Goal: Task Accomplishment & Management: Manage account settings

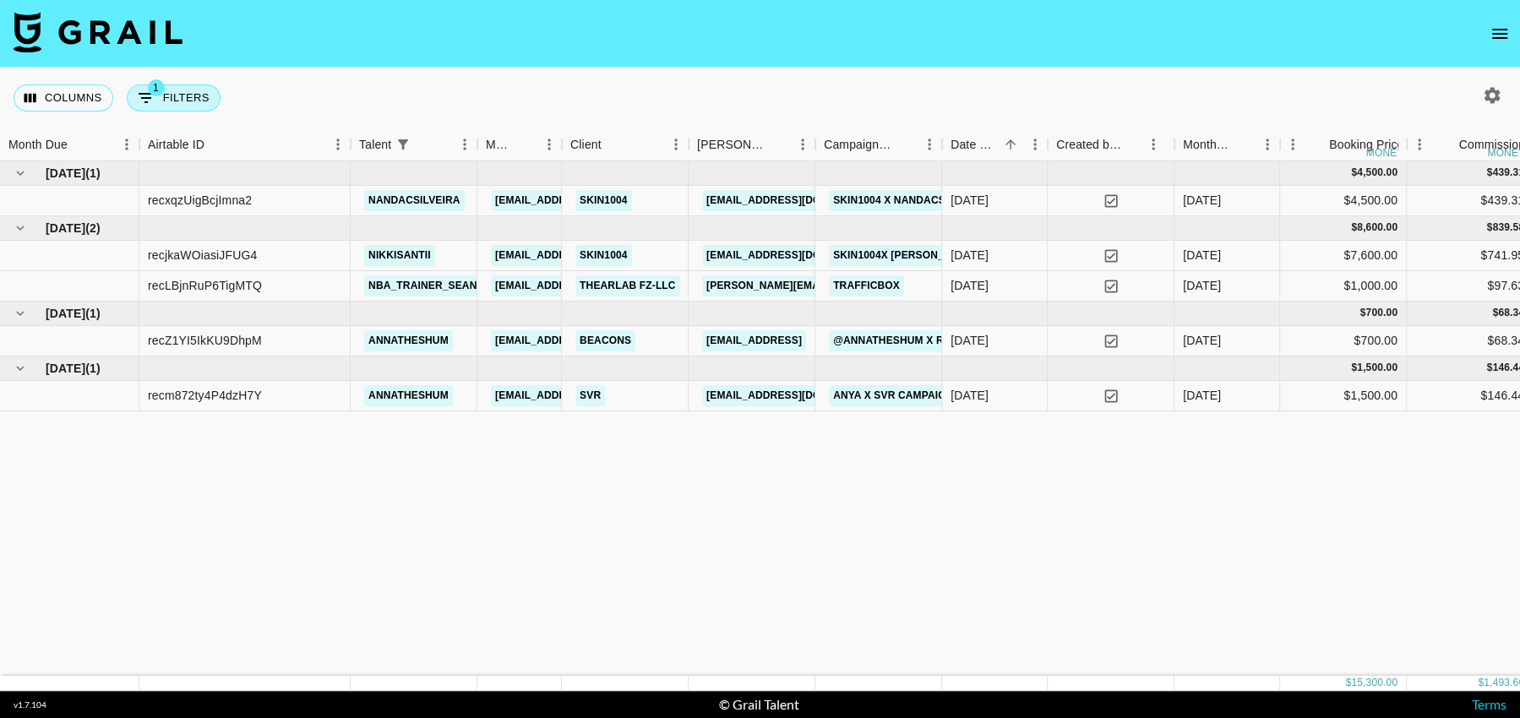
click at [179, 98] on button "1 Filters" at bounding box center [174, 97] width 94 height 27
select select "talentName"
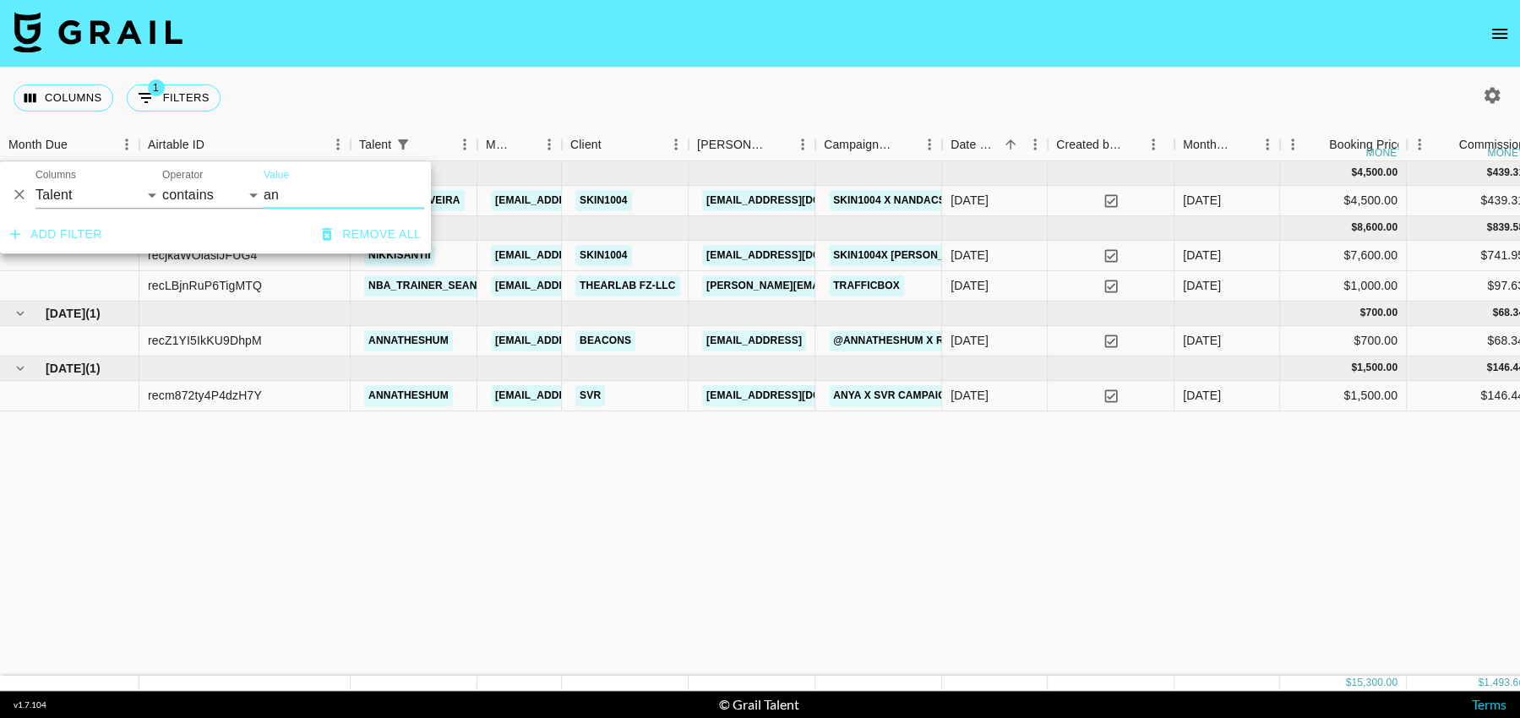
type input "a"
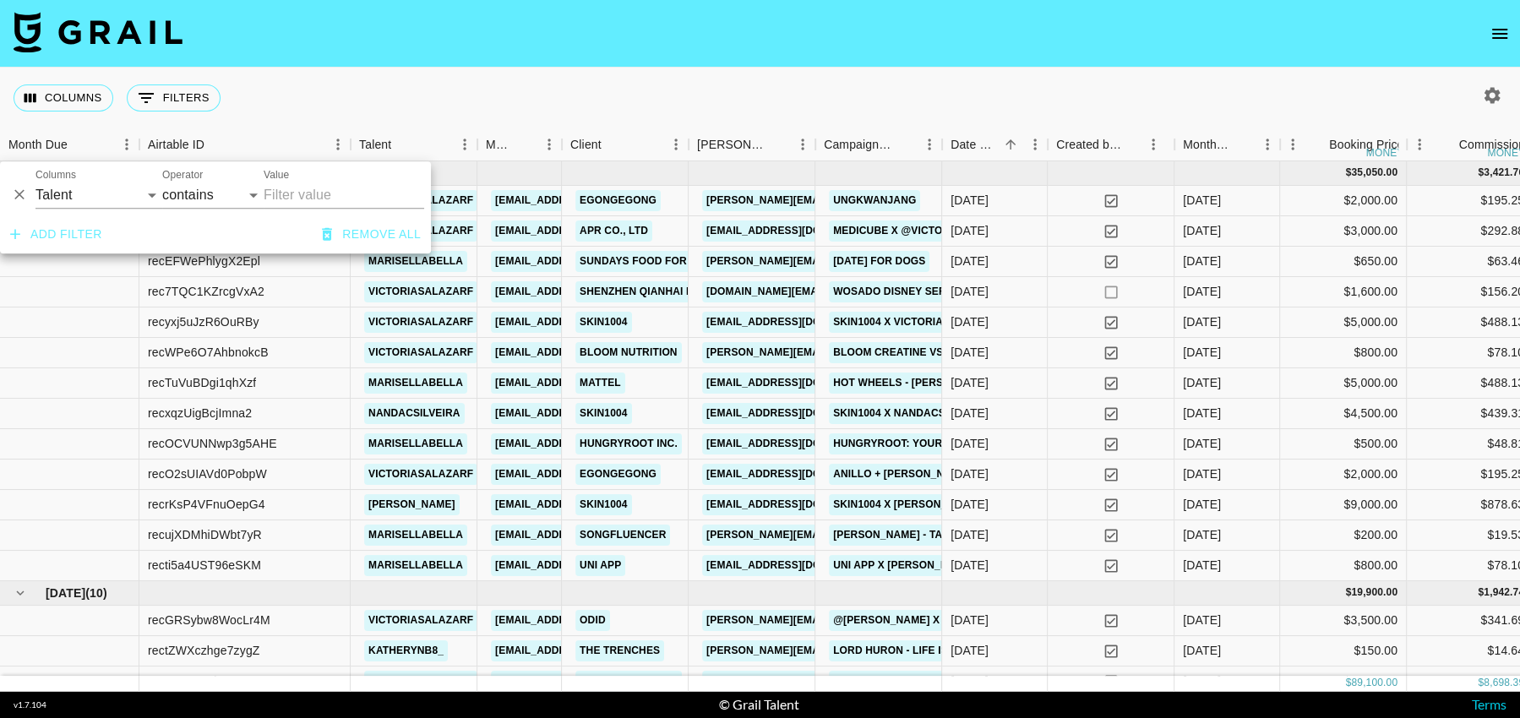
click at [384, 79] on div "Columns 0 Filters + Booking" at bounding box center [760, 98] width 1520 height 61
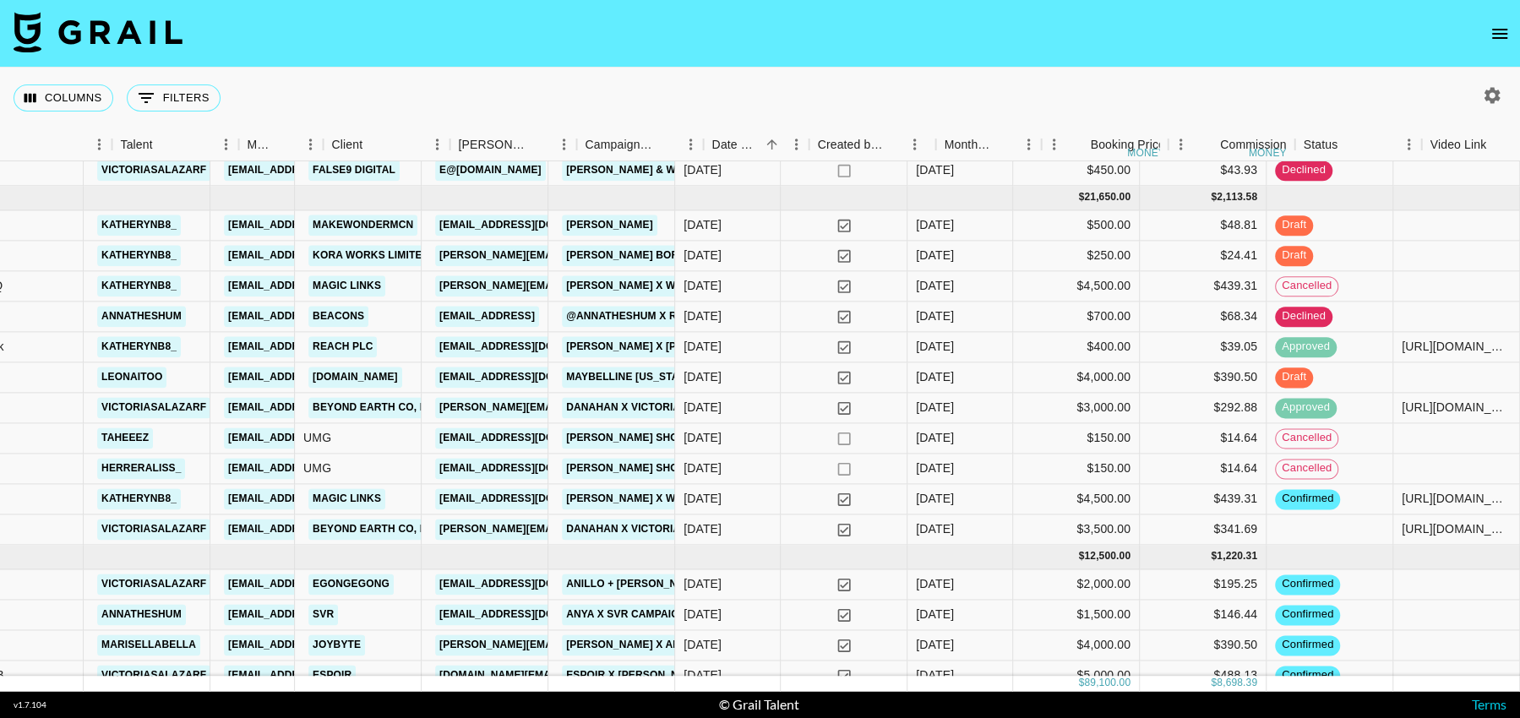
scroll to position [723, 342]
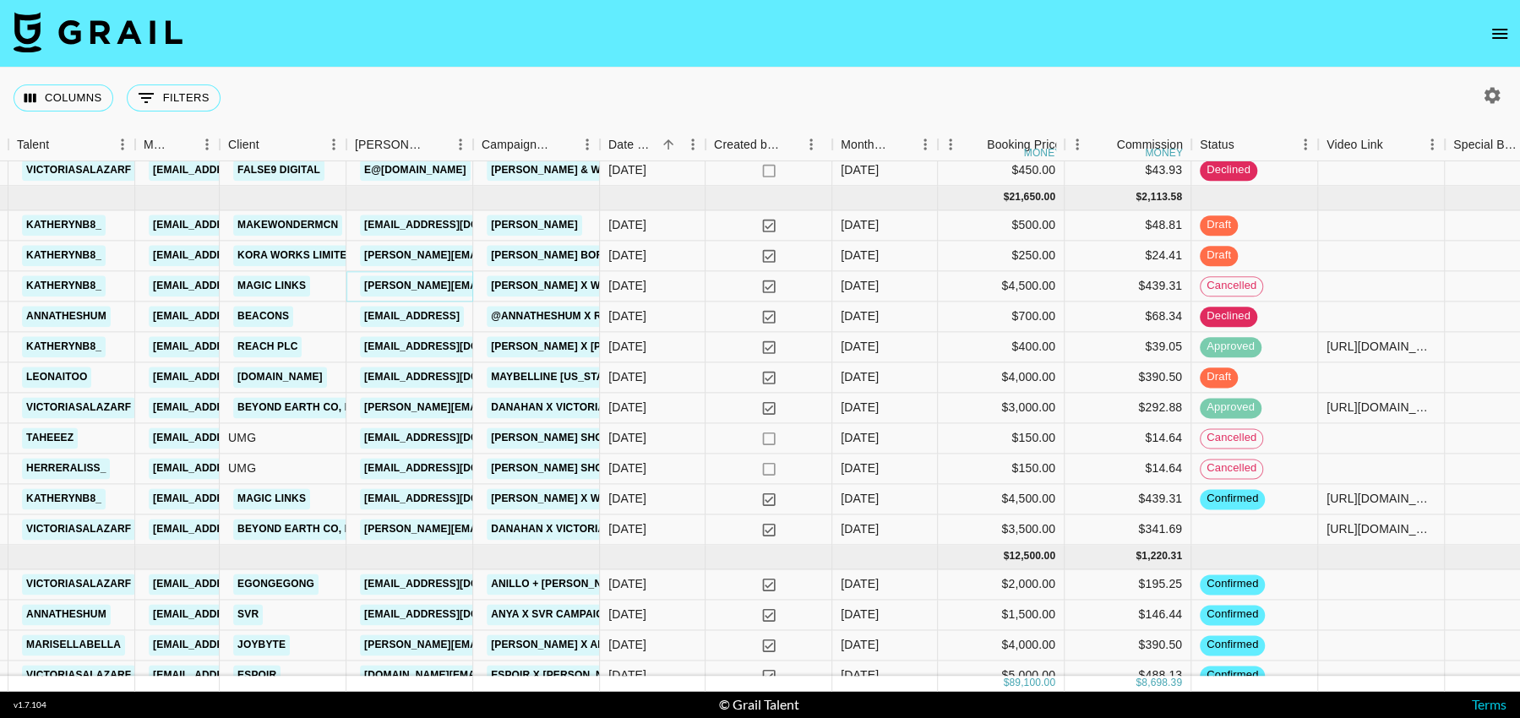
click at [435, 290] on link "[PERSON_NAME][EMAIL_ADDRESS][PERSON_NAME][DOMAIN_NAME]" at bounding box center [541, 285] width 362 height 21
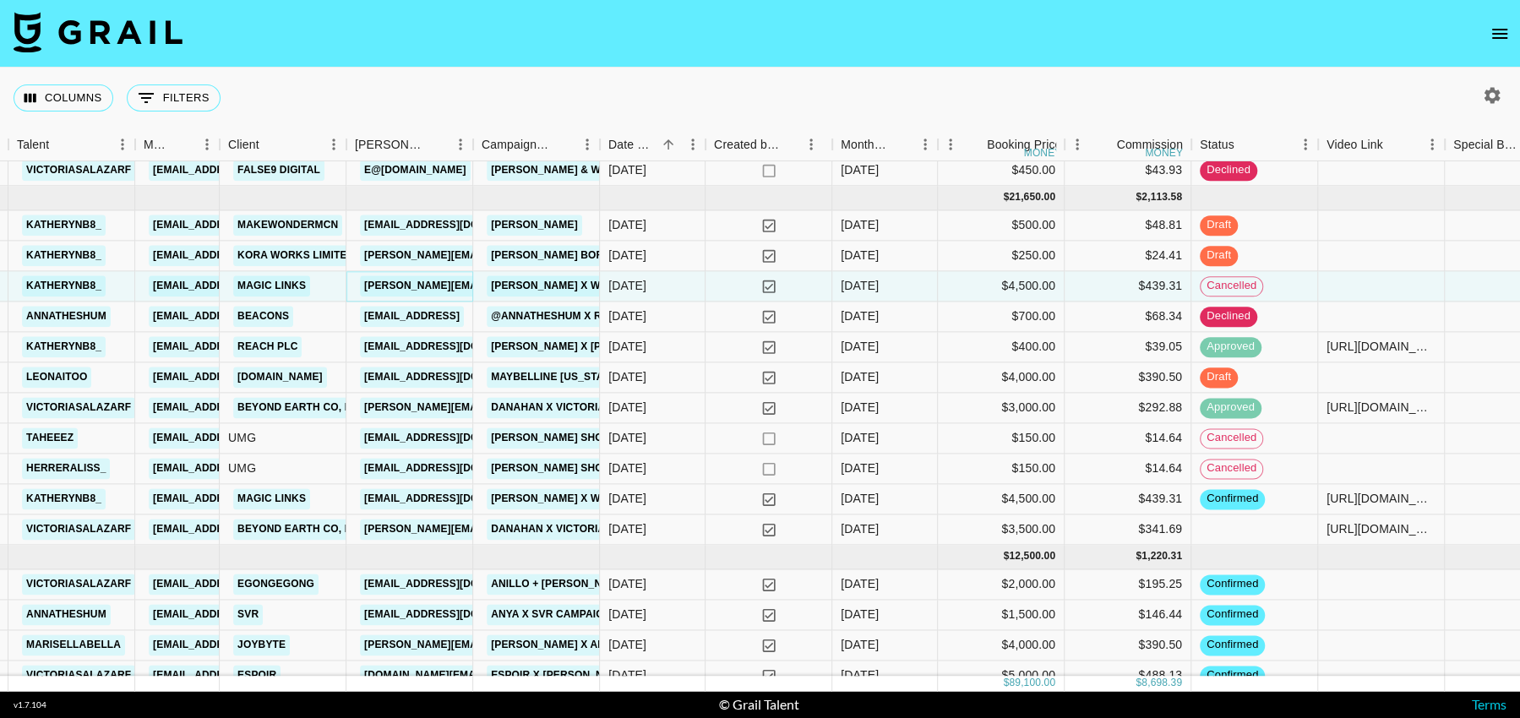
click at [434, 282] on link "[PERSON_NAME][EMAIL_ADDRESS][PERSON_NAME][DOMAIN_NAME]" at bounding box center [541, 285] width 362 height 21
click at [274, 313] on link "Beacons" at bounding box center [263, 316] width 60 height 21
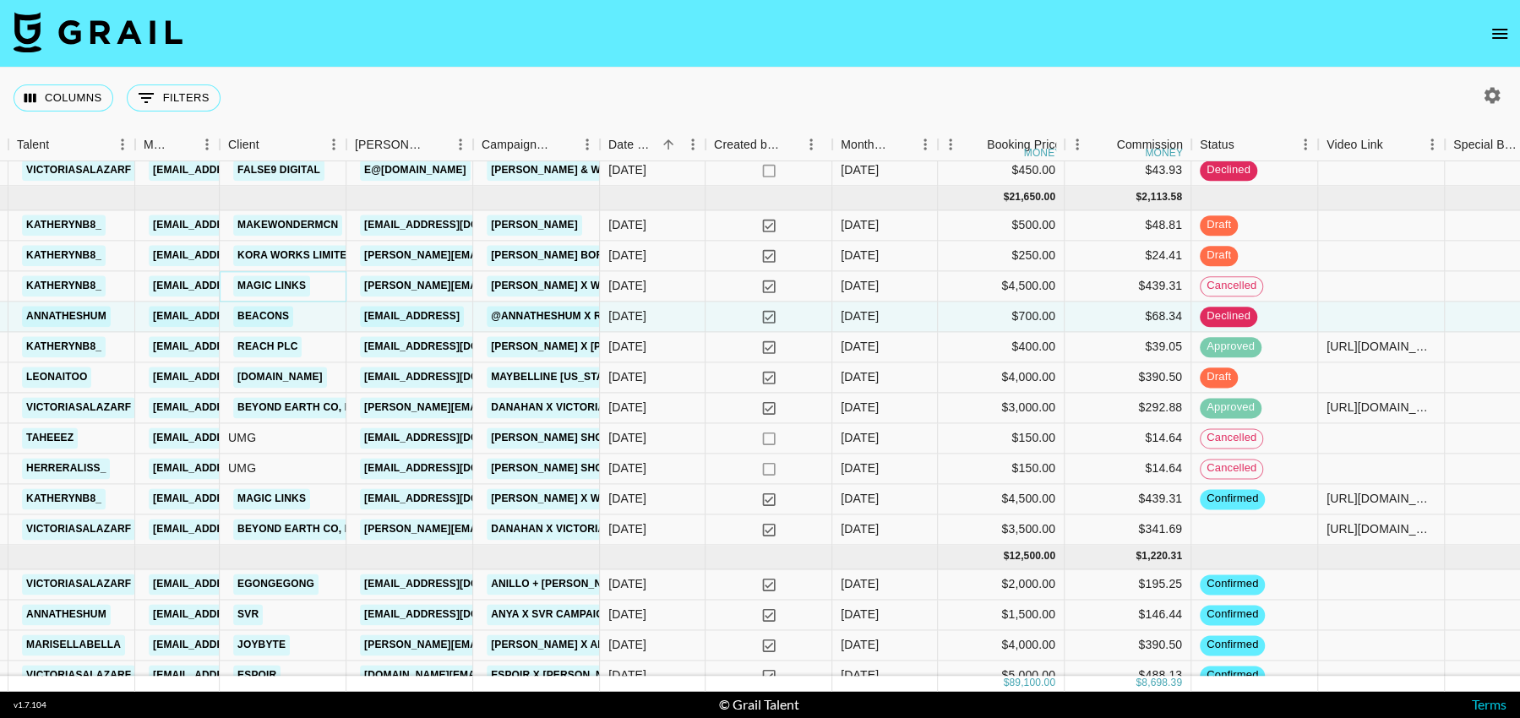
click at [283, 285] on link "Magic Links" at bounding box center [271, 285] width 77 height 21
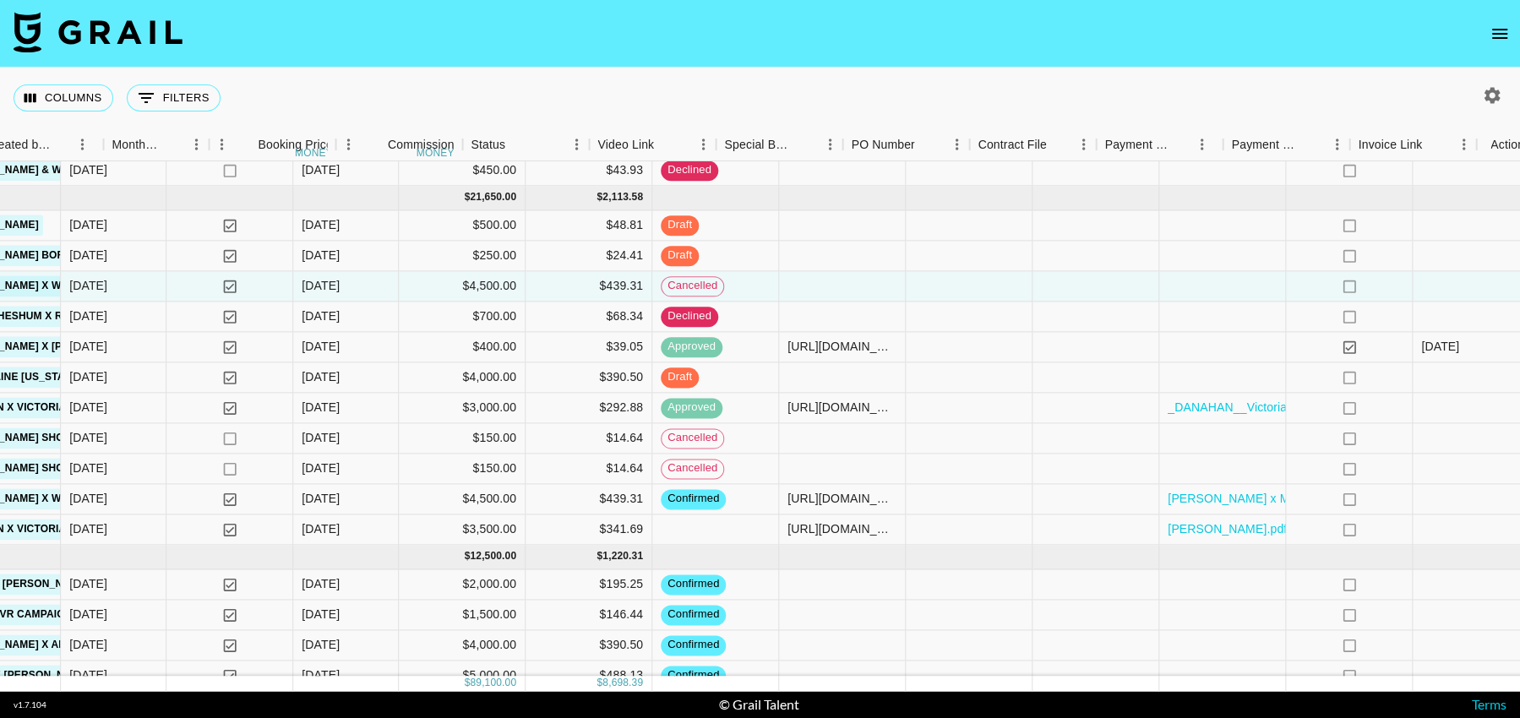
scroll to position [723, 1095]
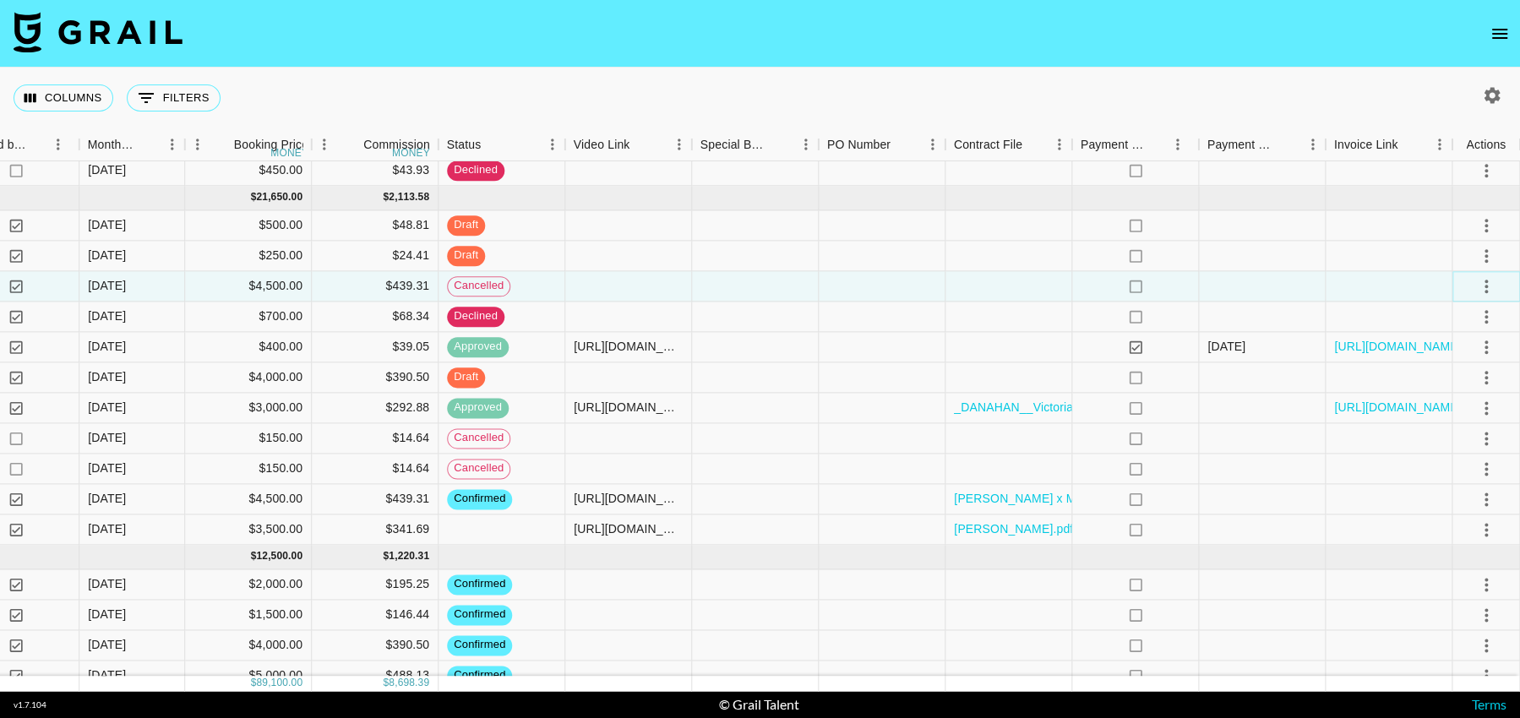
click at [1483, 282] on icon "select merge strategy" at bounding box center [1486, 286] width 20 height 20
click at [1434, 284] on div at bounding box center [1389, 286] width 127 height 30
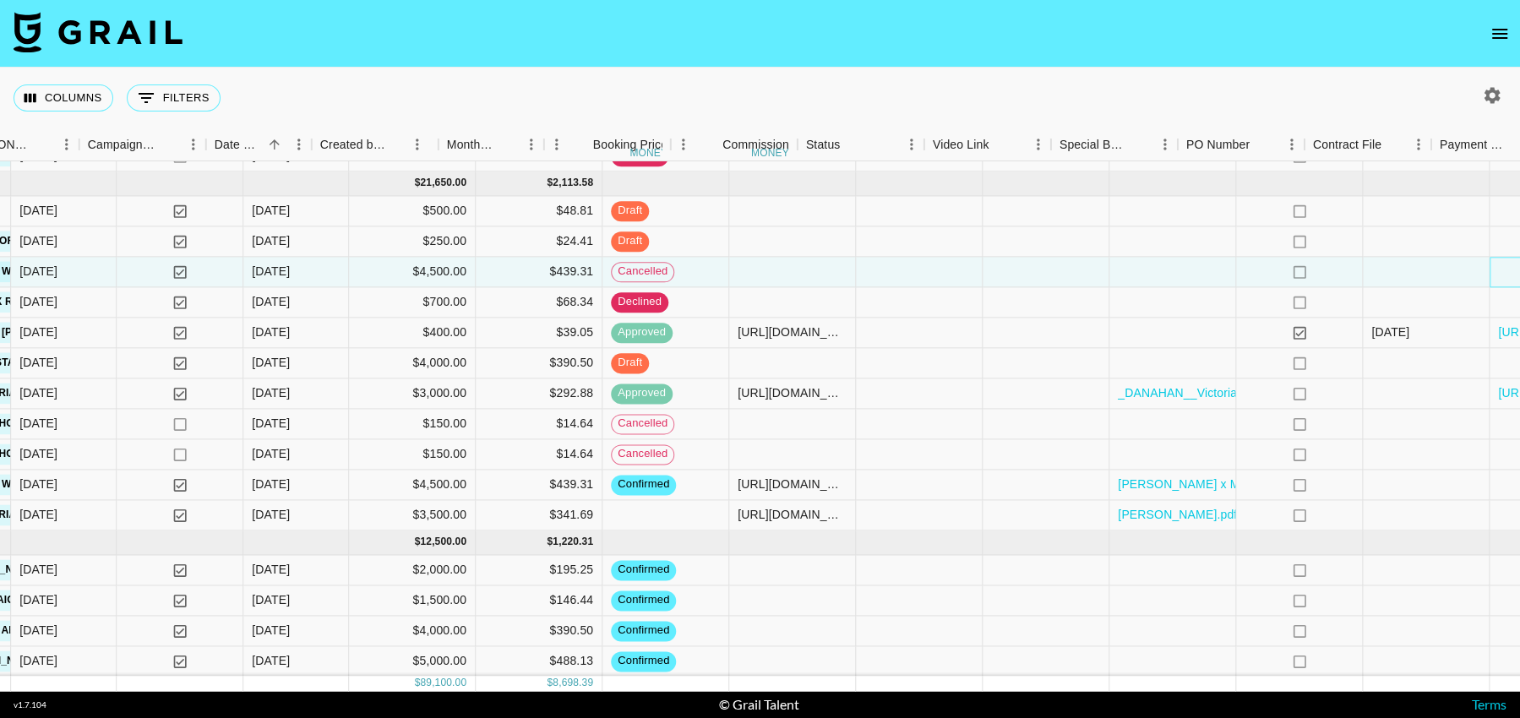
scroll to position [738, 1095]
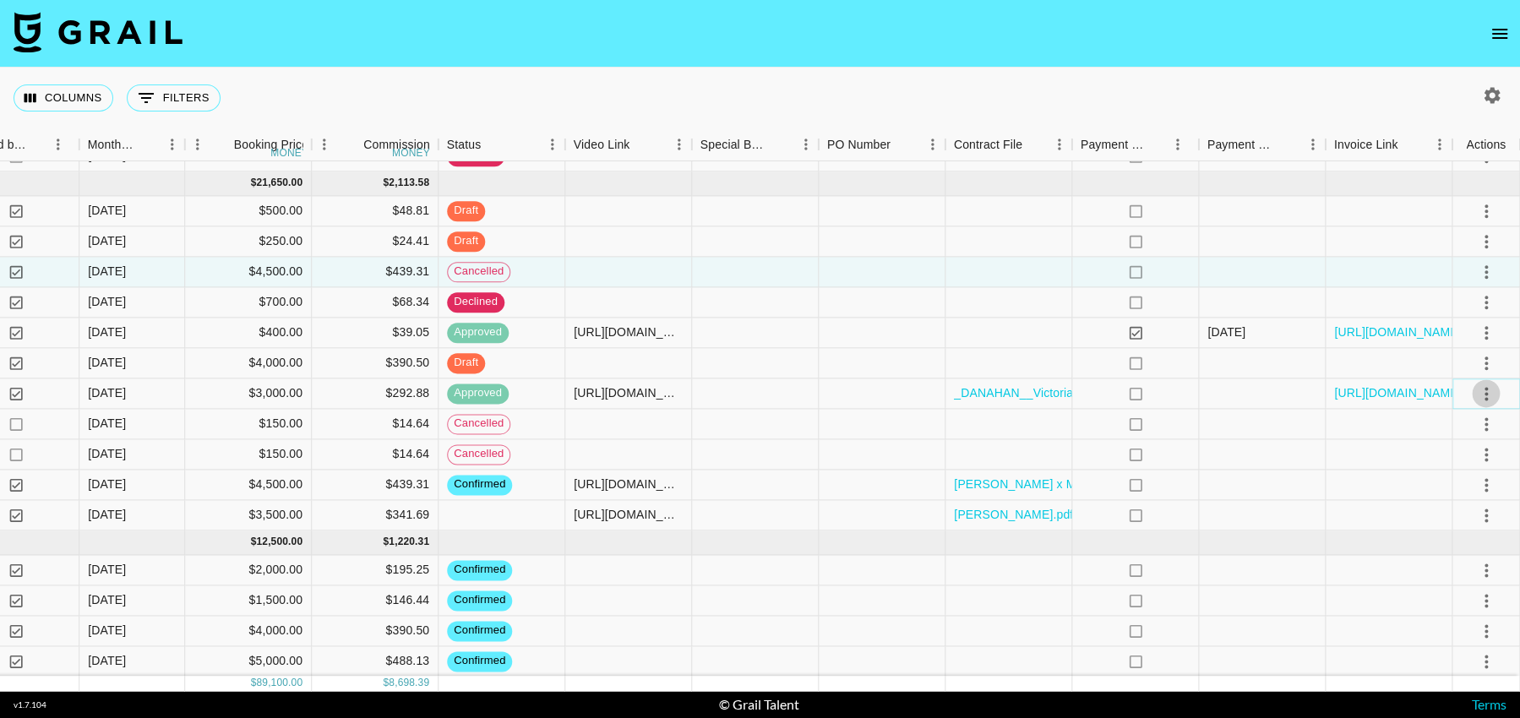
click at [1485, 392] on icon "select merge strategy" at bounding box center [1486, 394] width 3 height 14
click at [1439, 514] on li "Cancel" at bounding box center [1465, 521] width 110 height 30
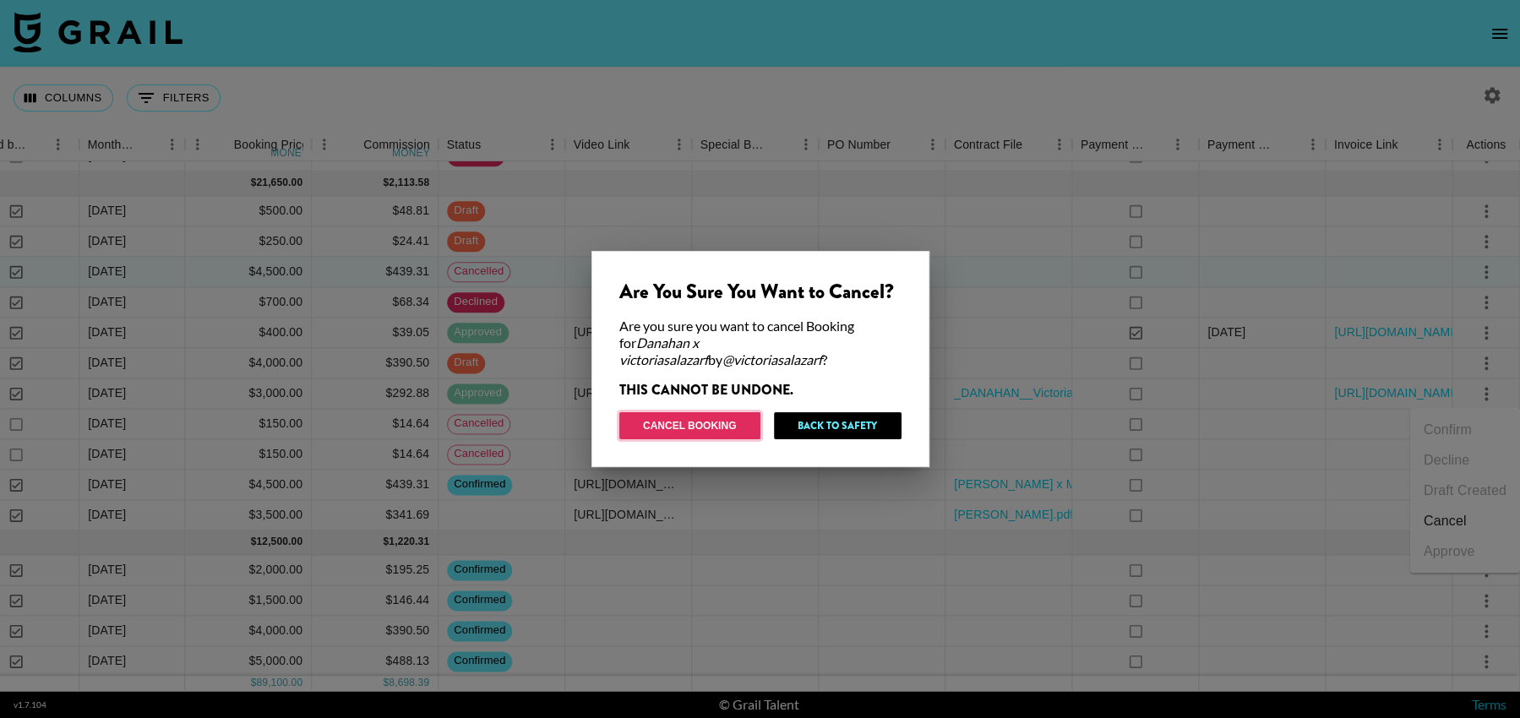
click at [732, 428] on button "Cancel Booking" at bounding box center [689, 425] width 141 height 27
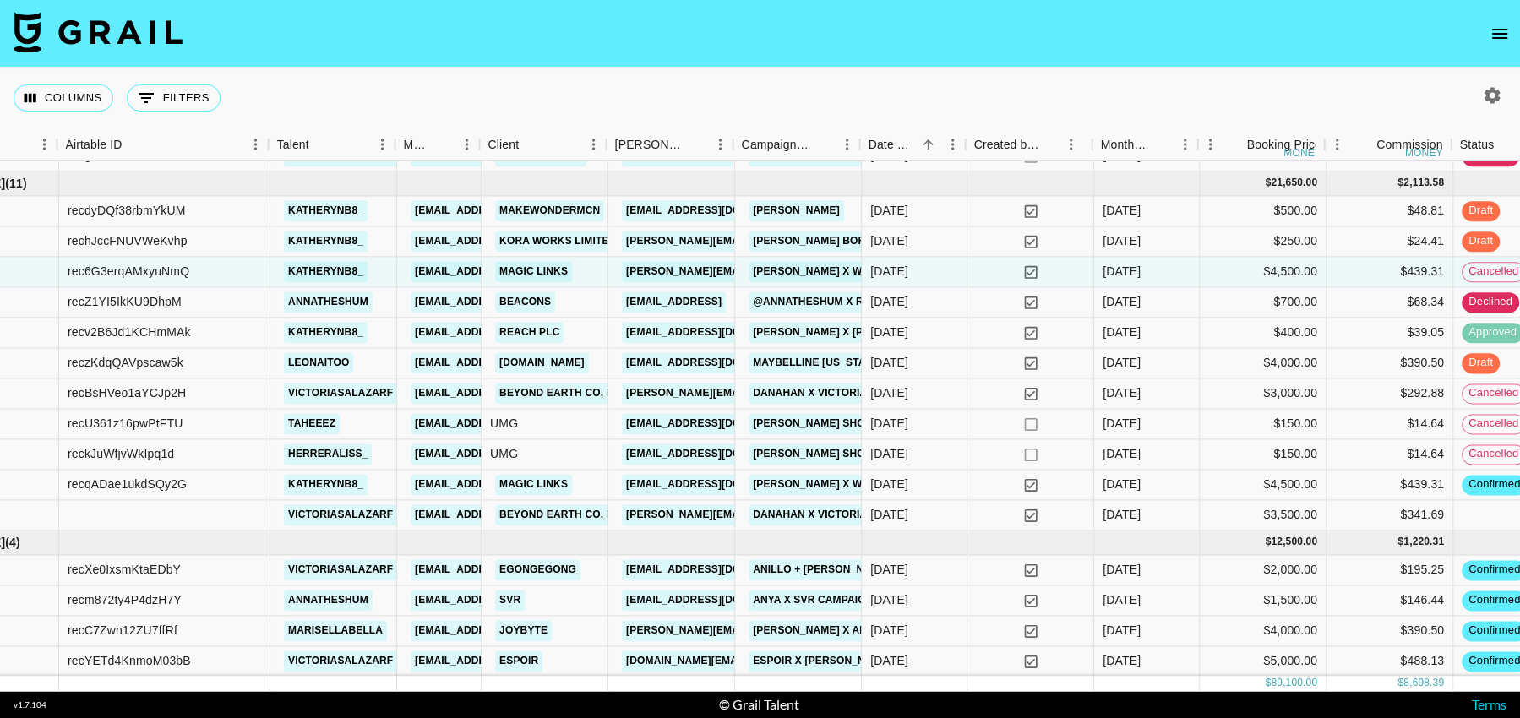
scroll to position [738, 84]
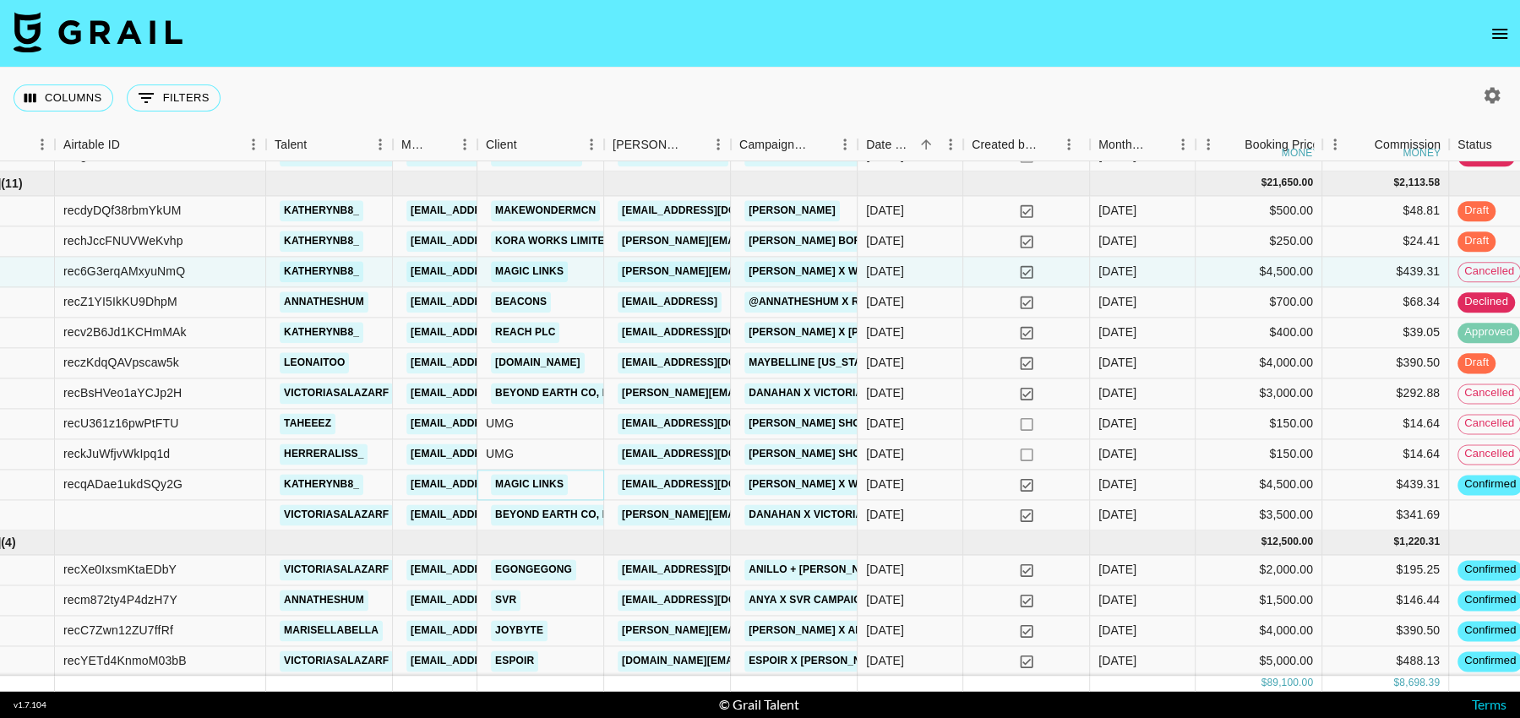
click at [511, 488] on link "Magic Links" at bounding box center [529, 484] width 77 height 21
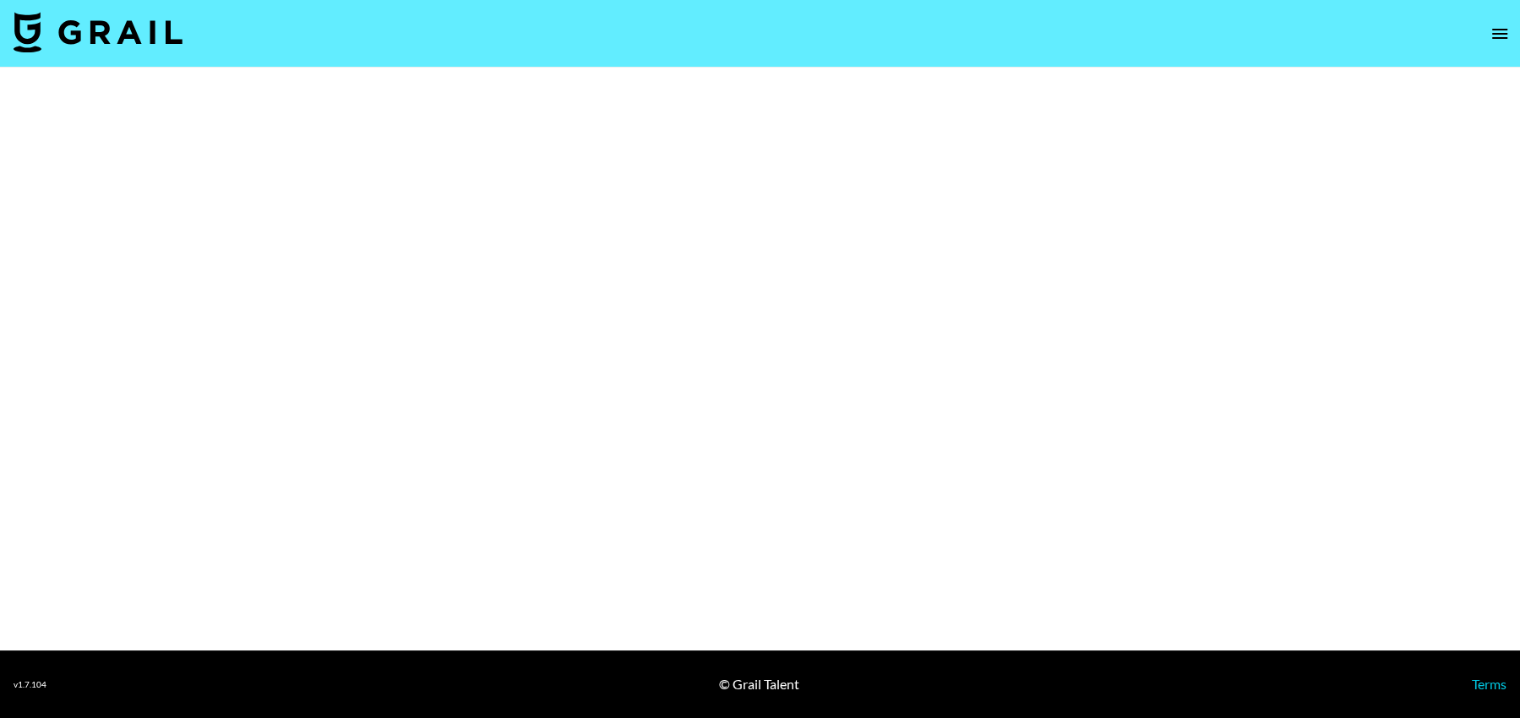
select select "Brand"
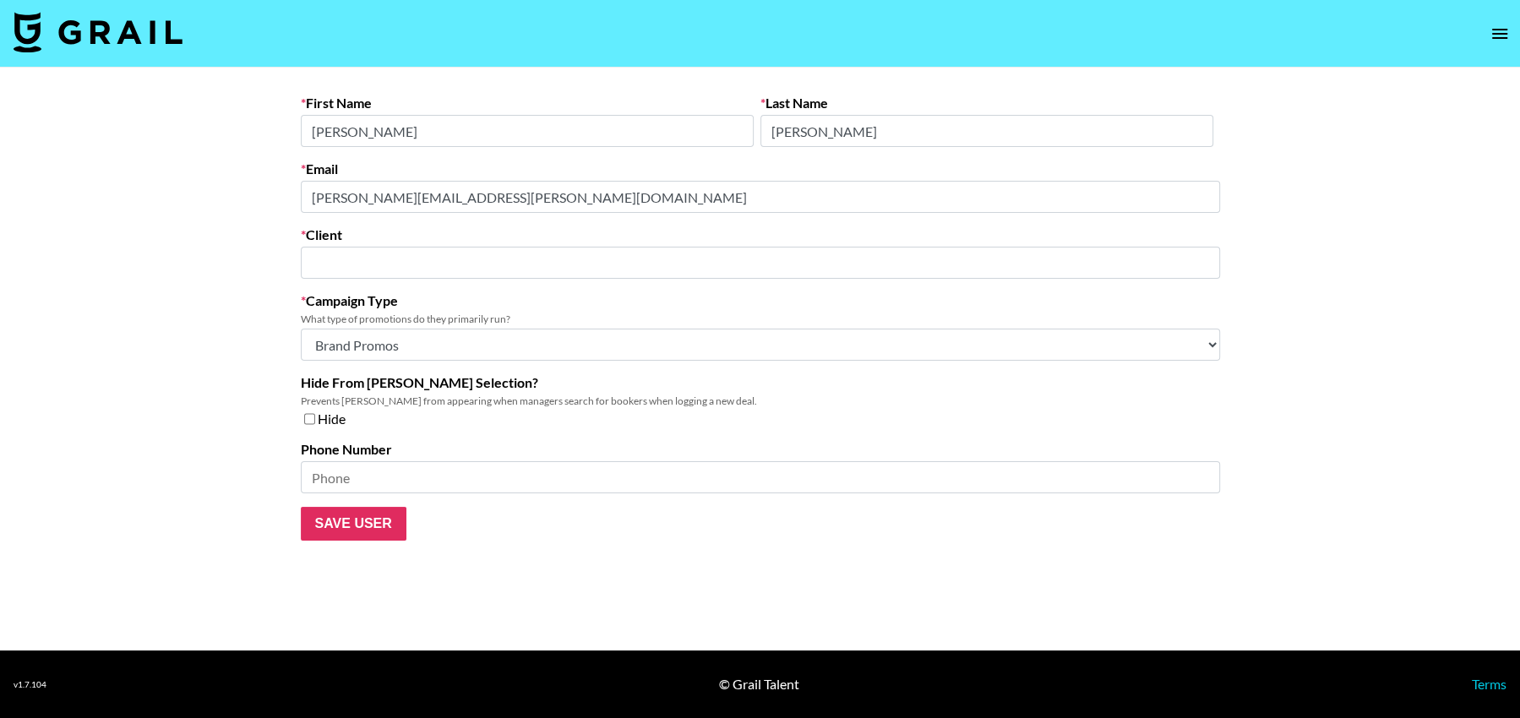
type input "Magic Links"
click at [439, 129] on input "Taylor" at bounding box center [527, 131] width 453 height 32
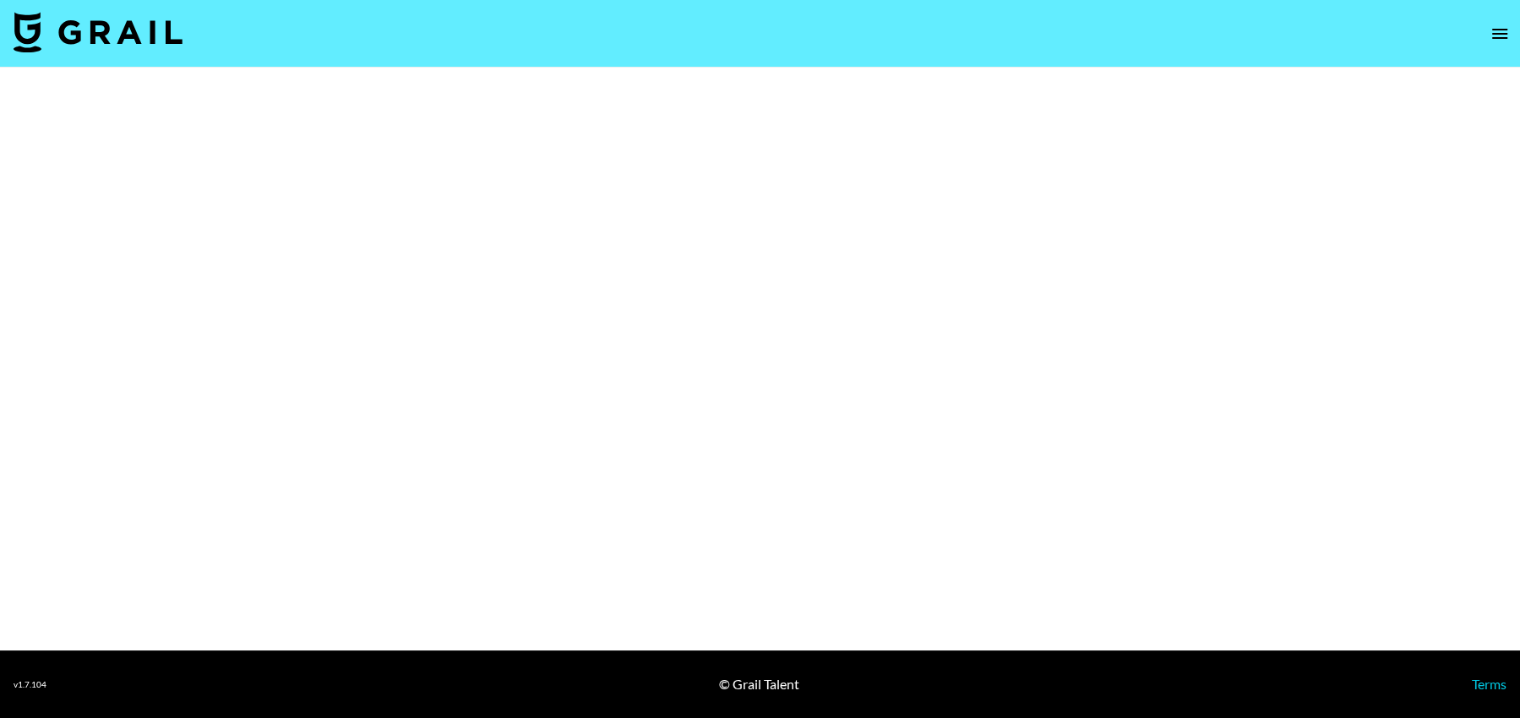
select select "Brand"
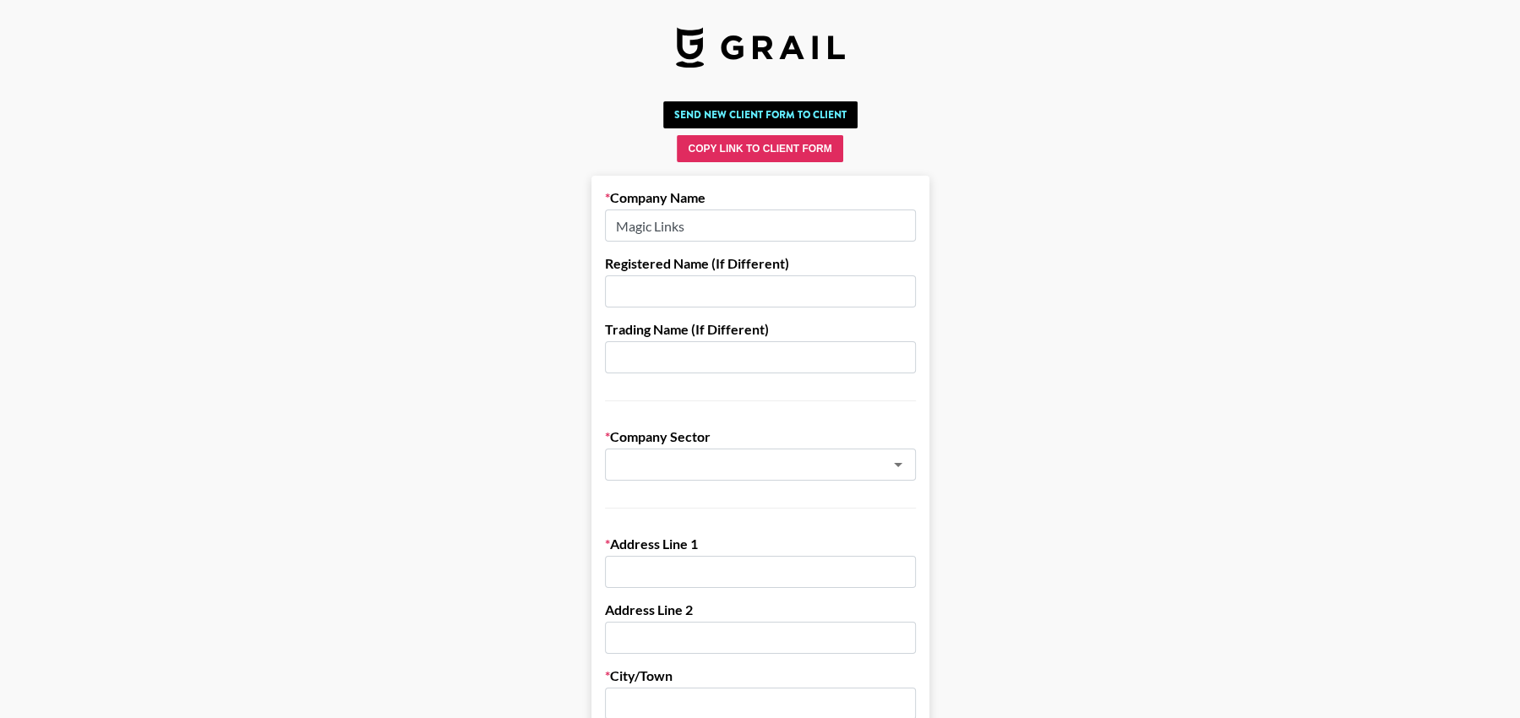
click at [686, 230] on input "Magic Links" at bounding box center [760, 226] width 311 height 32
click at [679, 293] on input "text" at bounding box center [760, 291] width 311 height 32
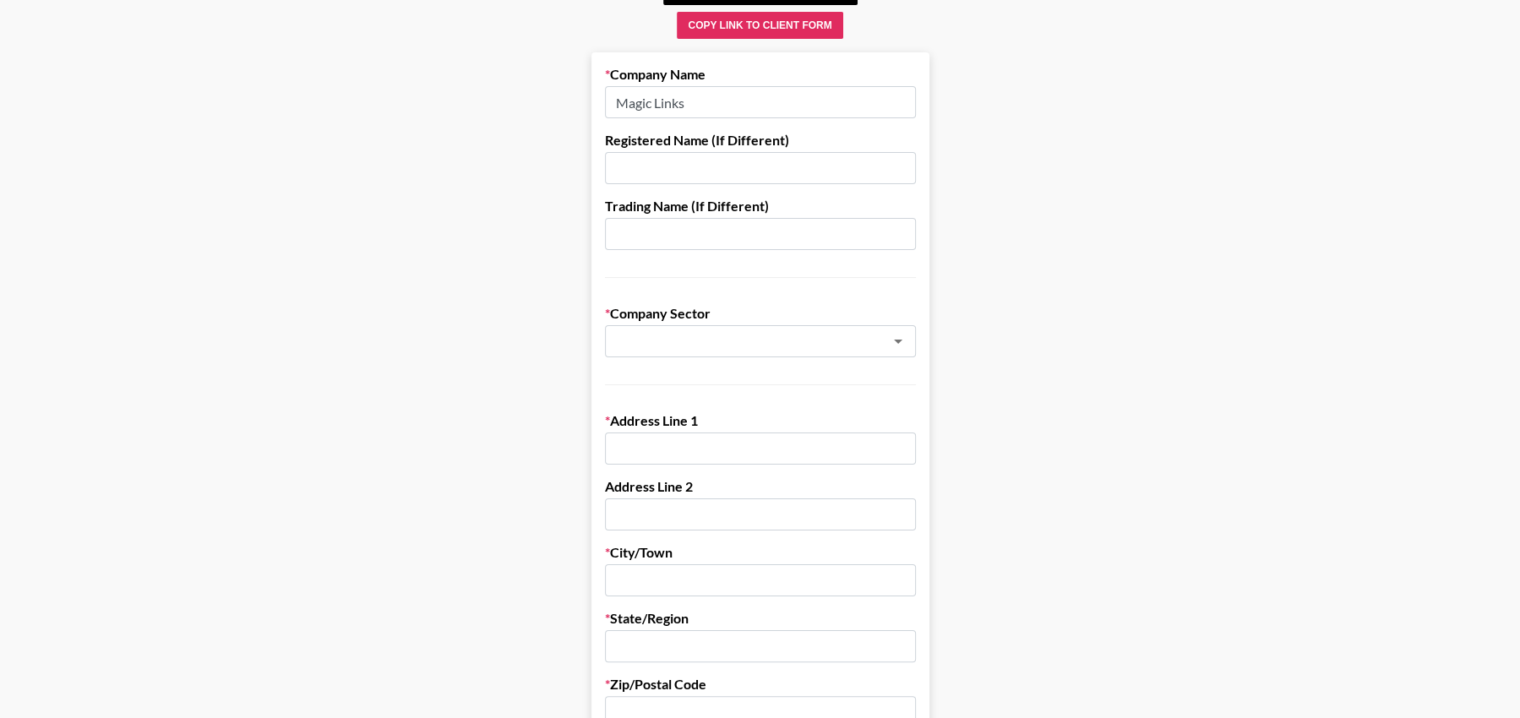
scroll to position [154, 0]
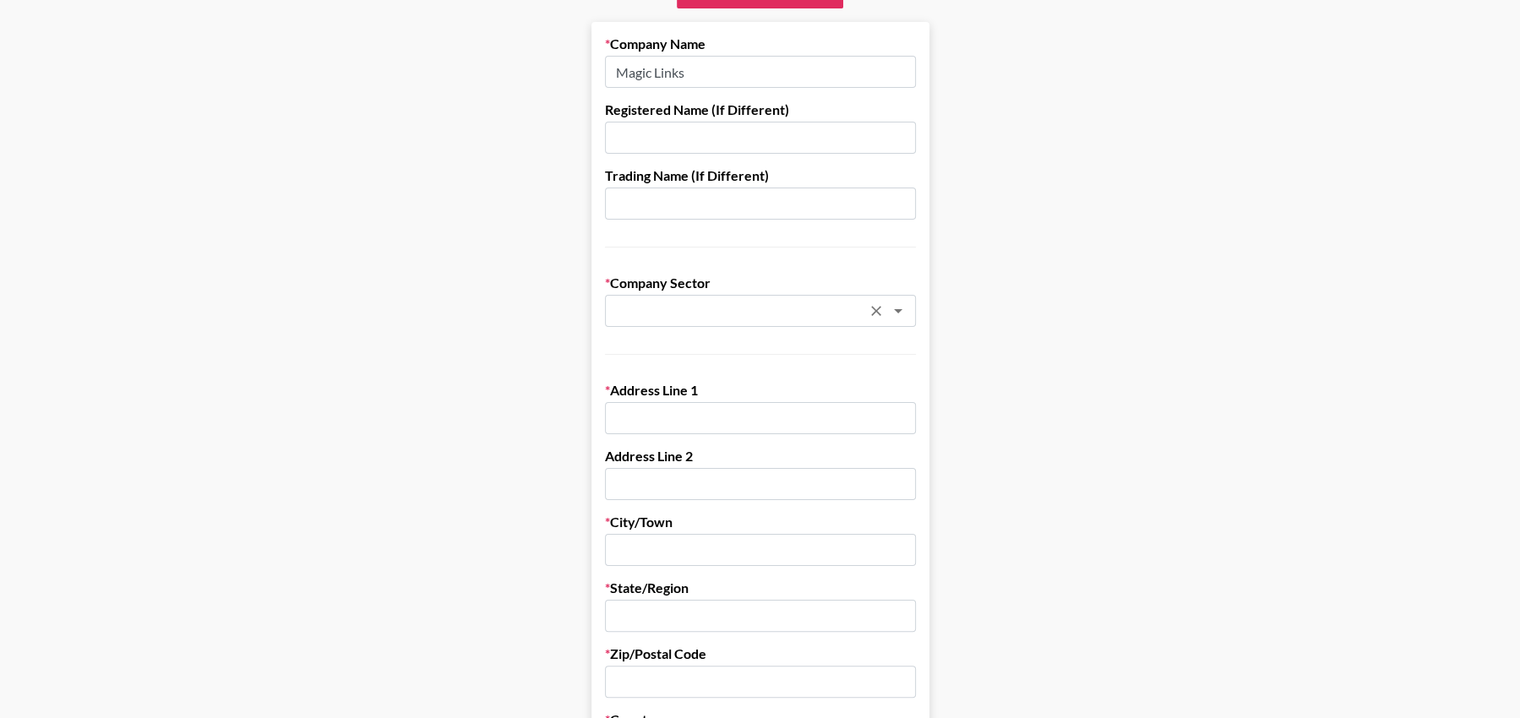
click at [900, 310] on icon "Open" at bounding box center [898, 311] width 20 height 20
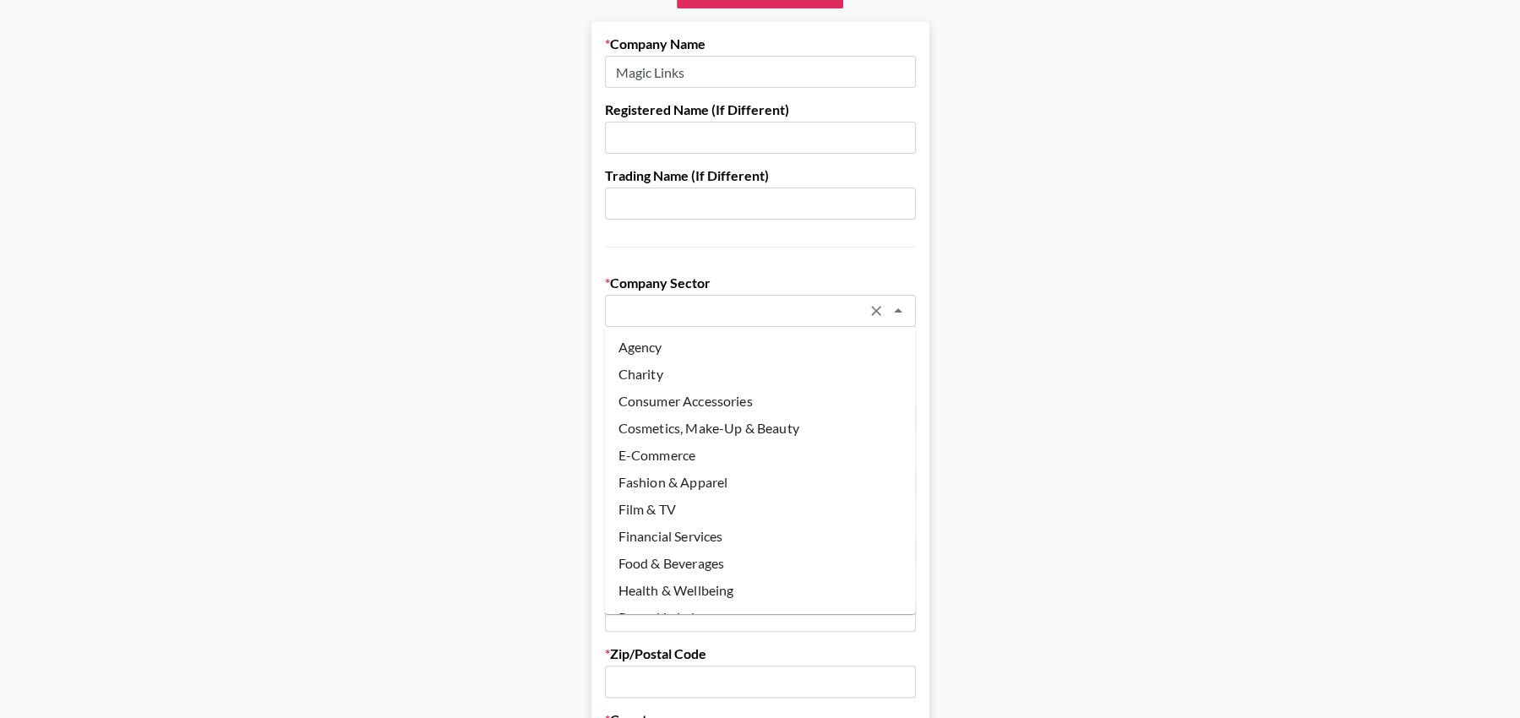
click at [793, 342] on li "Agency" at bounding box center [760, 347] width 311 height 27
type input "Agency"
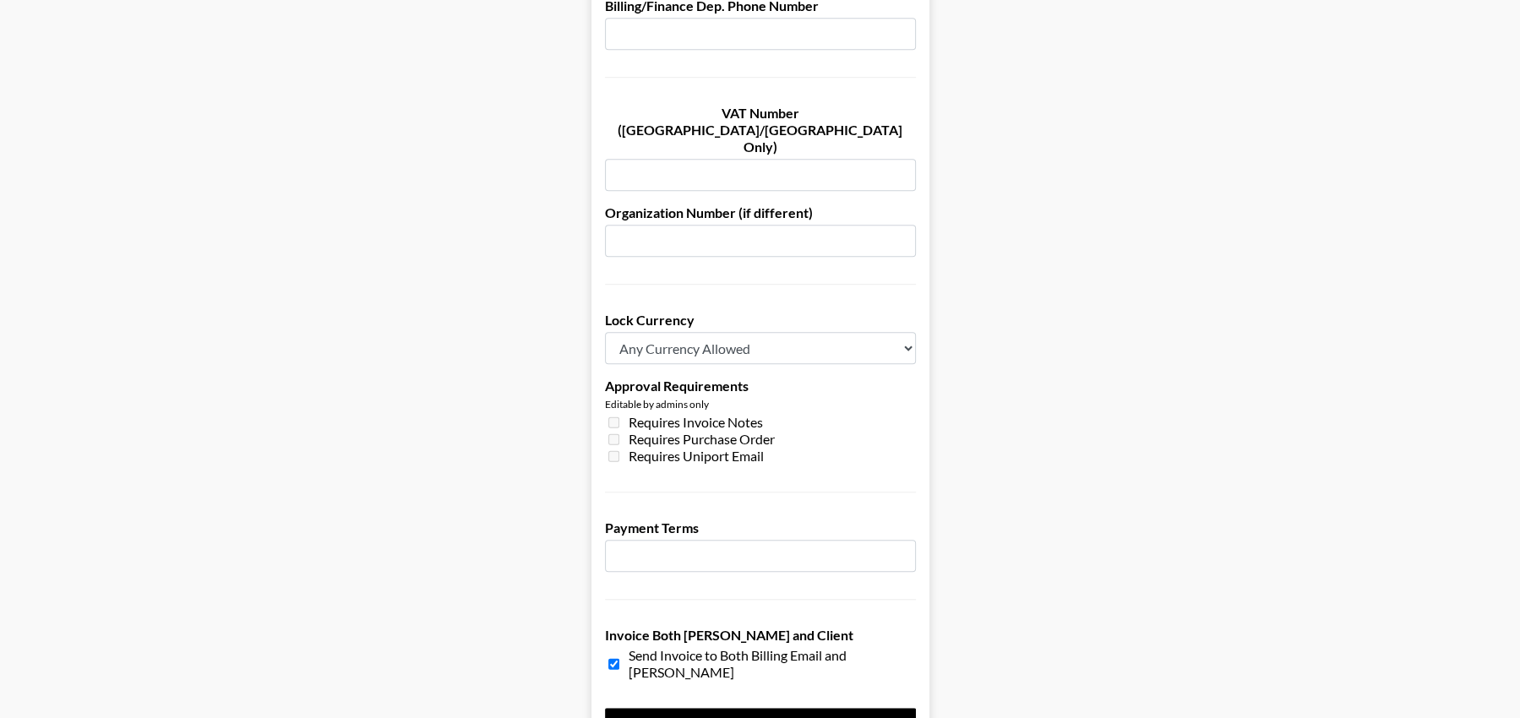
scroll to position [1078, 0]
